Goal: Book appointment/travel/reservation

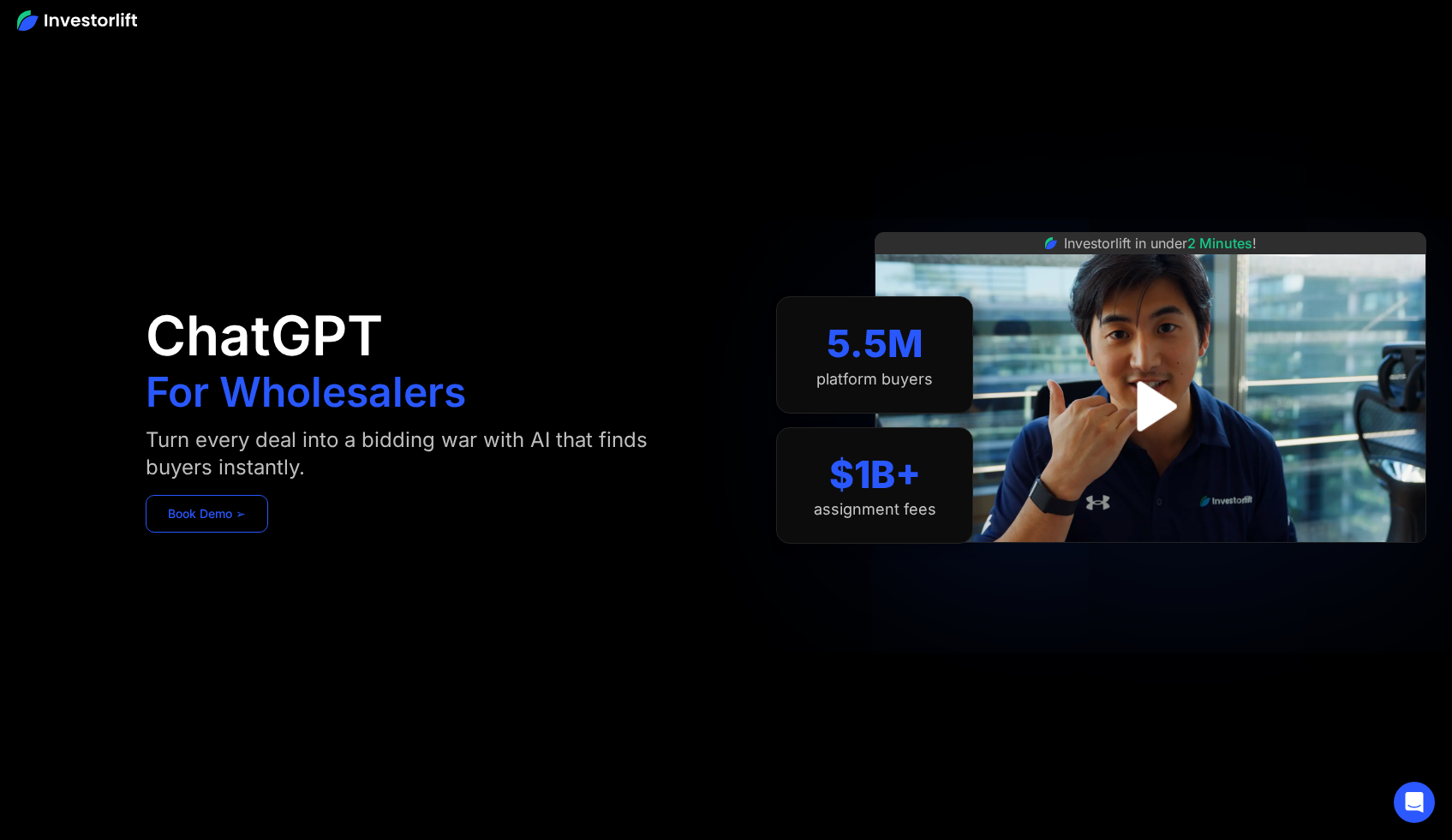
click at [235, 522] on link "Book Demo ➢" at bounding box center [207, 513] width 123 height 37
